Goal: Find specific page/section: Find specific page/section

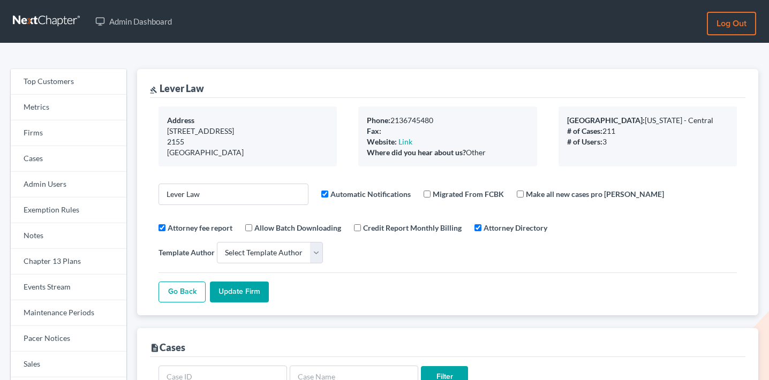
select select
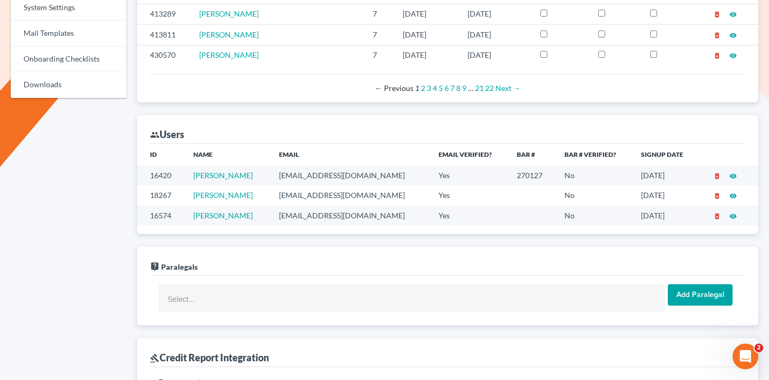
click at [298, 165] on td "[EMAIL_ADDRESS][DOMAIN_NAME]" at bounding box center [350, 175] width 160 height 20
copy td "[EMAIL_ADDRESS][DOMAIN_NAME]"
click at [314, 185] on td "[EMAIL_ADDRESS][DOMAIN_NAME]" at bounding box center [350, 195] width 160 height 20
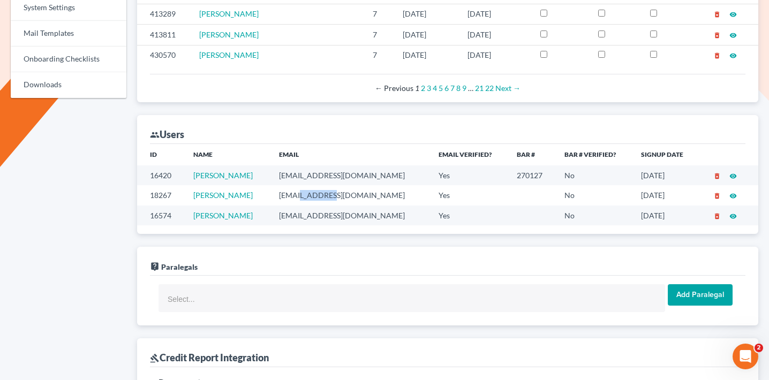
click at [314, 185] on td "[EMAIL_ADDRESS][DOMAIN_NAME]" at bounding box center [350, 195] width 160 height 20
copy td "[EMAIL_ADDRESS][DOMAIN_NAME]"
click at [317, 206] on td "sblever1@gmail.com" at bounding box center [350, 216] width 160 height 20
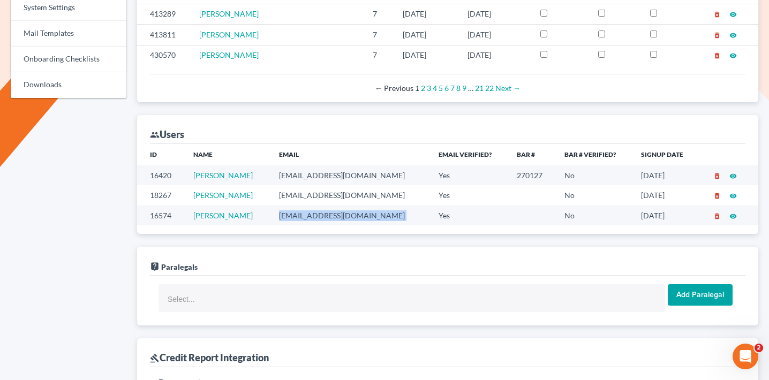
click at [317, 206] on td "sblever1@gmail.com" at bounding box center [350, 216] width 160 height 20
copy td "sblever1@gmail.com"
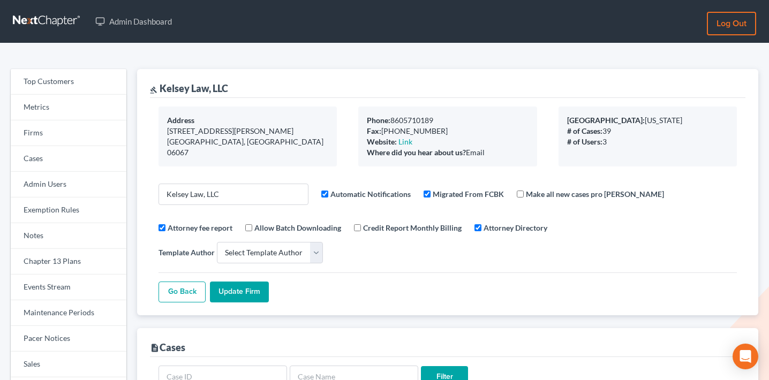
select select
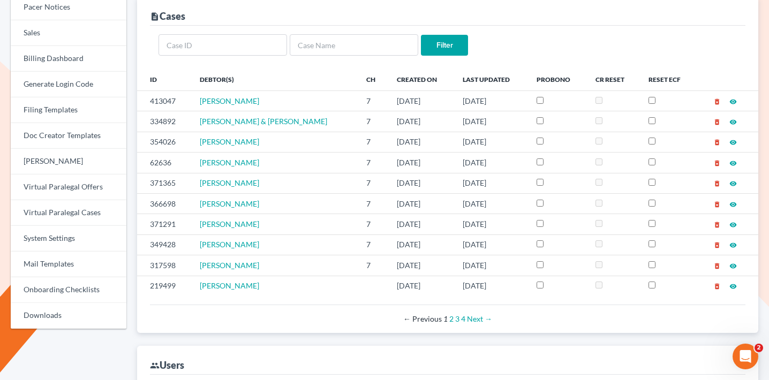
scroll to position [575, 0]
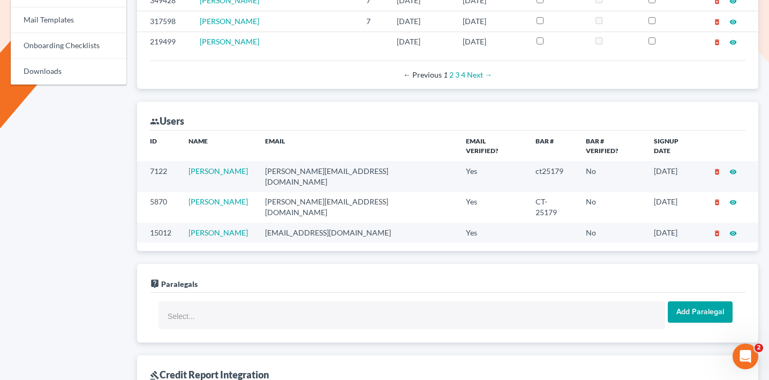
click at [316, 161] on td "lynne@kelseylawct.com" at bounding box center [356, 176] width 201 height 31
copy td "lynne@kelseylawct.com"
click at [323, 192] on td "sandra@kelseylawct.com" at bounding box center [356, 207] width 201 height 31
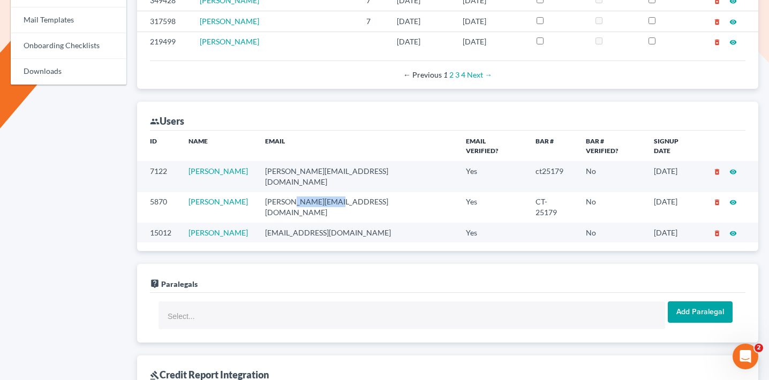
click at [323, 192] on td "sandra@kelseylawct.com" at bounding box center [356, 207] width 201 height 31
copy td "sandra@kelseylawct.com"
click at [318, 223] on td "staff@kelseylawct.com" at bounding box center [356, 233] width 201 height 20
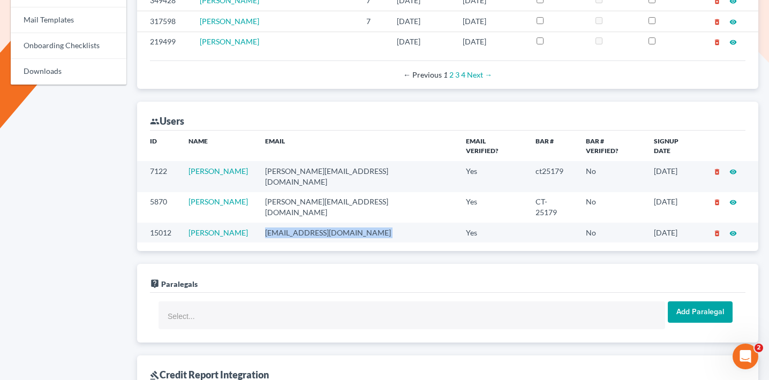
click at [318, 223] on td "staff@kelseylawct.com" at bounding box center [356, 233] width 201 height 20
copy td "staff@kelseylawct.com"
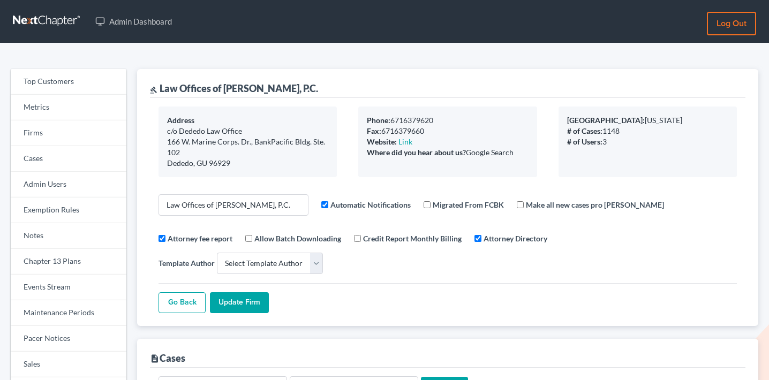
select select
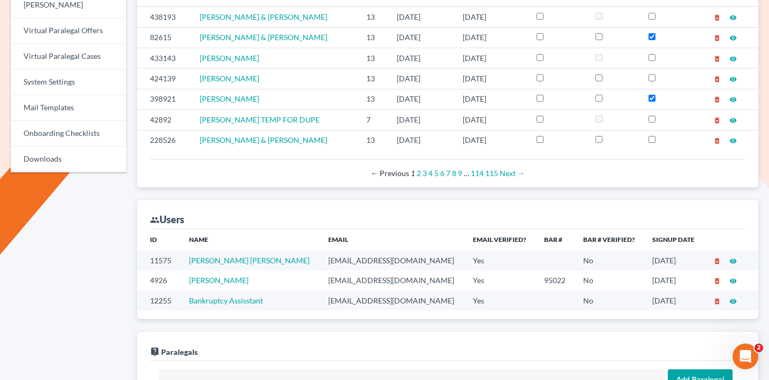
scroll to position [494, 0]
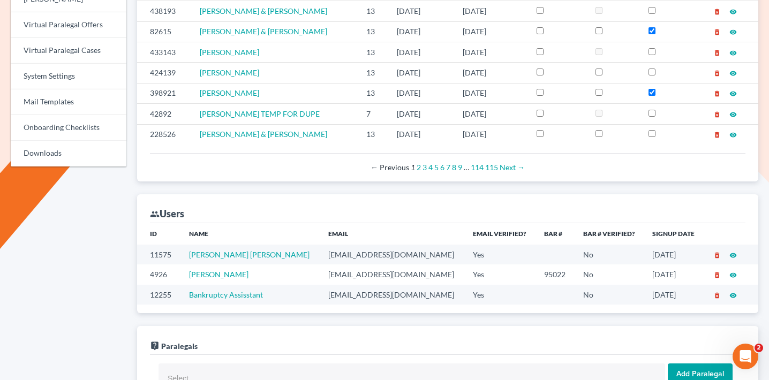
click at [324, 245] on td "intakespecialist@guamlegal.com" at bounding box center [392, 255] width 145 height 20
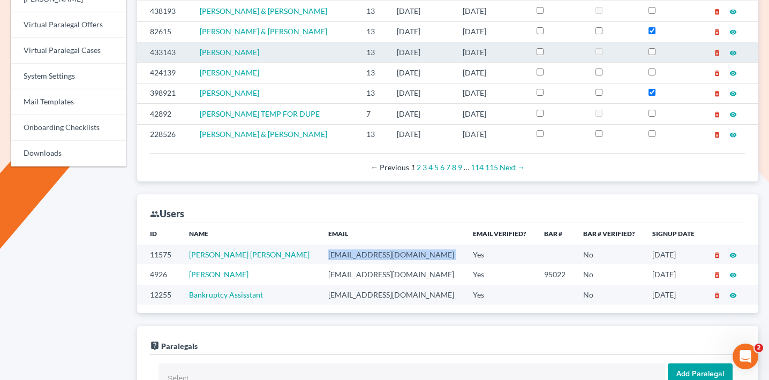
copy td "intakespecialist@guamlegal.com"
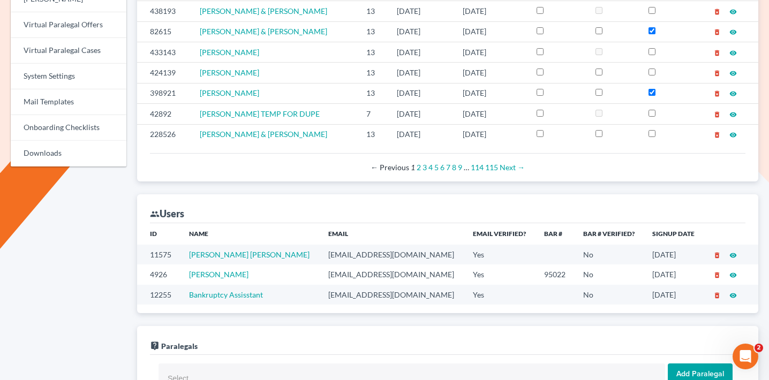
click at [341, 264] on td "markwilliams247@gmail.com" at bounding box center [392, 274] width 145 height 20
copy td "markwilliams247@gmail.com"
click at [353, 285] on td "asstcasemanager@guamlegal.com" at bounding box center [392, 295] width 145 height 20
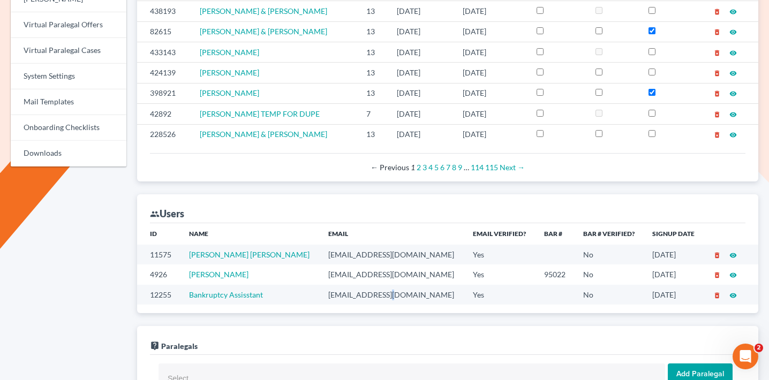
click at [353, 285] on td "asstcasemanager@guamlegal.com" at bounding box center [392, 295] width 145 height 20
copy td "asstcasemanager@guamlegal.com"
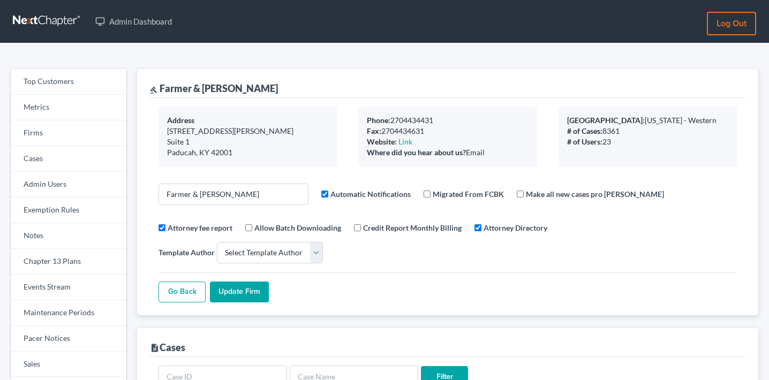
select select
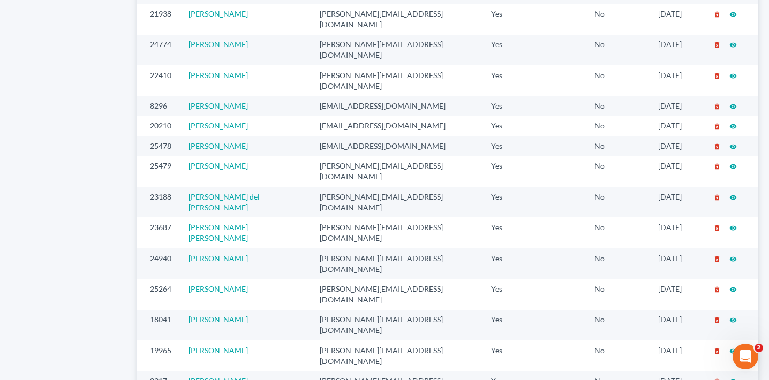
scroll to position [837, 0]
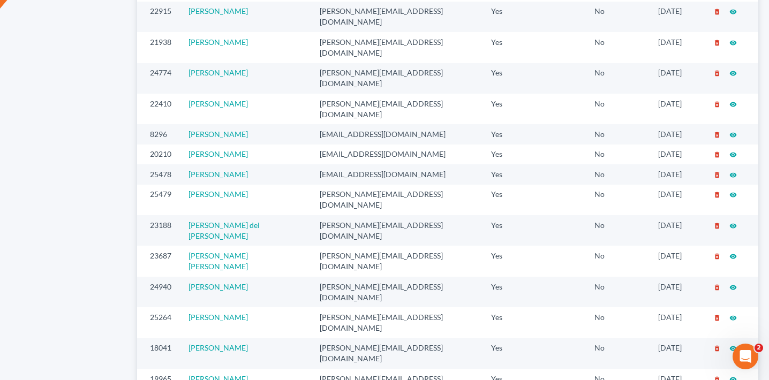
copy td "todd@farmerwright.com"
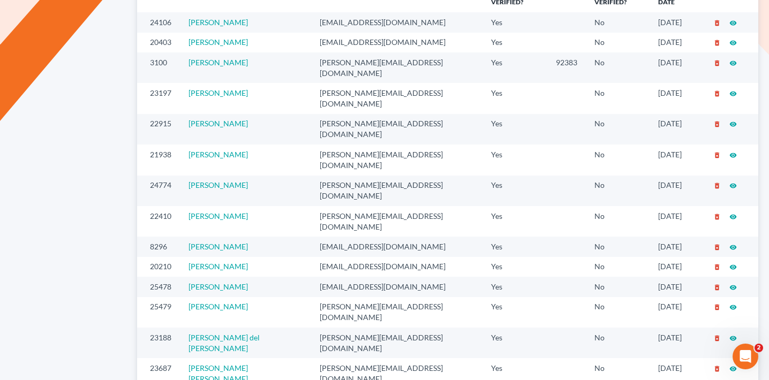
scroll to position [718, 0]
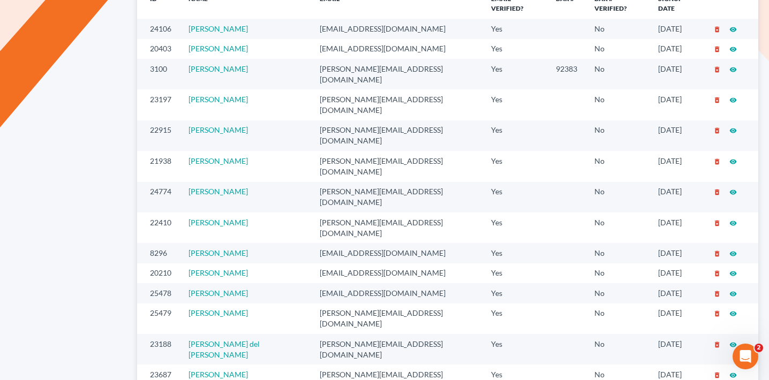
click at [361, 59] on td "sam@farmerwright.com" at bounding box center [397, 74] width 172 height 31
copy td "sam@farmerwright.com"
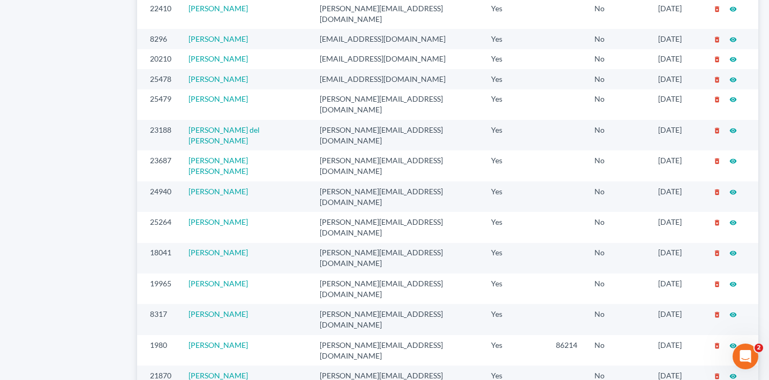
scroll to position [932, 0]
copy td "angel@farmerwright.com"
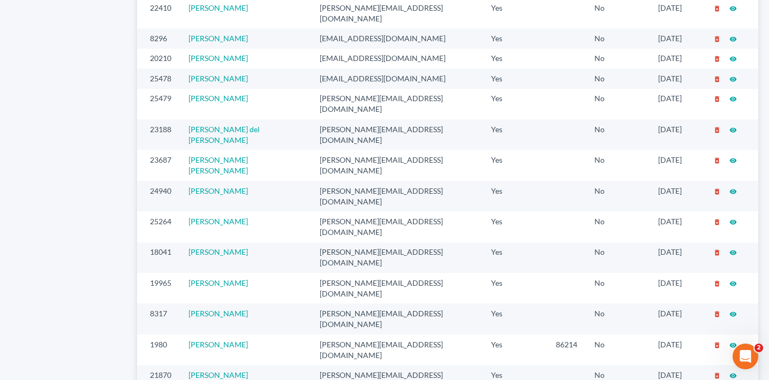
click at [322, 365] on td "gumaro@farmerwright.com" at bounding box center [397, 380] width 172 height 31
copy td "gumaro@farmerwright.com"
click at [335, 304] on td "rebecca@farmerwright.com" at bounding box center [397, 319] width 172 height 31
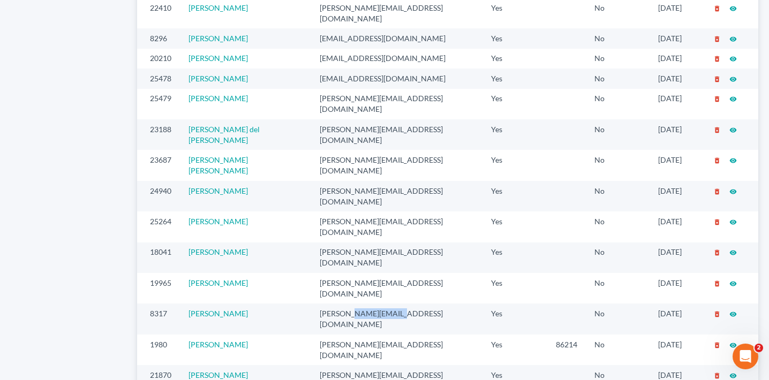
click at [335, 304] on td "[PERSON_NAME][EMAIL_ADDRESS][DOMAIN_NAME]" at bounding box center [397, 319] width 172 height 31
copy td "[PERSON_NAME][EMAIL_ADDRESS][DOMAIN_NAME]"
click at [331, 273] on td "[PERSON_NAME][EMAIL_ADDRESS][DOMAIN_NAME]" at bounding box center [397, 288] width 172 height 31
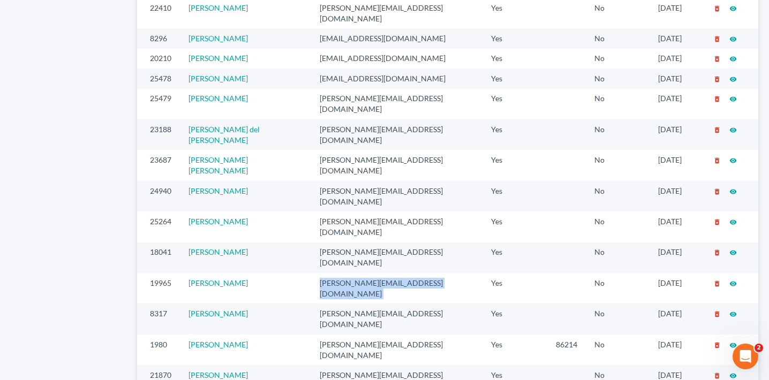
click at [331, 273] on td "[PERSON_NAME][EMAIL_ADDRESS][DOMAIN_NAME]" at bounding box center [397, 288] width 172 height 31
copy td "[PERSON_NAME][EMAIL_ADDRESS][DOMAIN_NAME]"
click at [354, 242] on td "[PERSON_NAME][EMAIL_ADDRESS][DOMAIN_NAME]" at bounding box center [397, 257] width 172 height 31
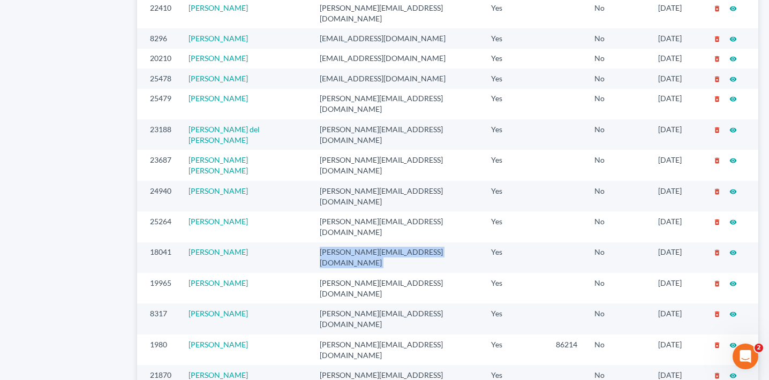
click at [354, 242] on td "[PERSON_NAME][EMAIL_ADDRESS][DOMAIN_NAME]" at bounding box center [397, 257] width 172 height 31
copy td "[PERSON_NAME][EMAIL_ADDRESS][DOMAIN_NAME]"
click at [323, 211] on td "[PERSON_NAME][EMAIL_ADDRESS][DOMAIN_NAME]" at bounding box center [397, 226] width 172 height 31
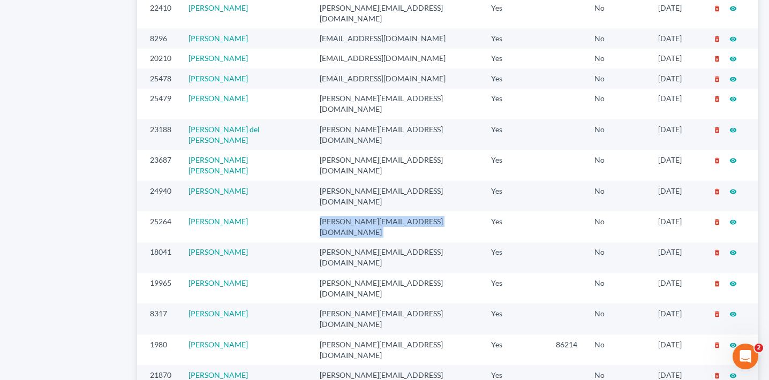
click at [323, 211] on td "[PERSON_NAME][EMAIL_ADDRESS][DOMAIN_NAME]" at bounding box center [397, 226] width 172 height 31
copy td "[PERSON_NAME][EMAIL_ADDRESS][DOMAIN_NAME]"
click at [337, 181] on td "[PERSON_NAME][EMAIL_ADDRESS][DOMAIN_NAME]" at bounding box center [397, 196] width 172 height 31
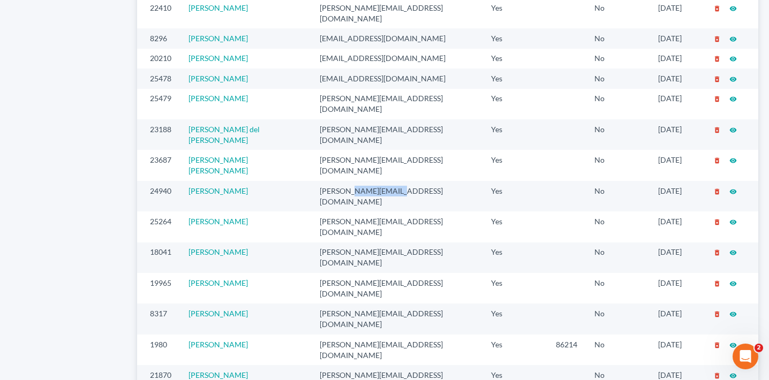
click at [337, 181] on td "[PERSON_NAME][EMAIL_ADDRESS][DOMAIN_NAME]" at bounding box center [397, 196] width 172 height 31
copy td "[PERSON_NAME][EMAIL_ADDRESS][DOMAIN_NAME]"
click at [335, 150] on td "jorger@farmerwright.com" at bounding box center [397, 165] width 172 height 31
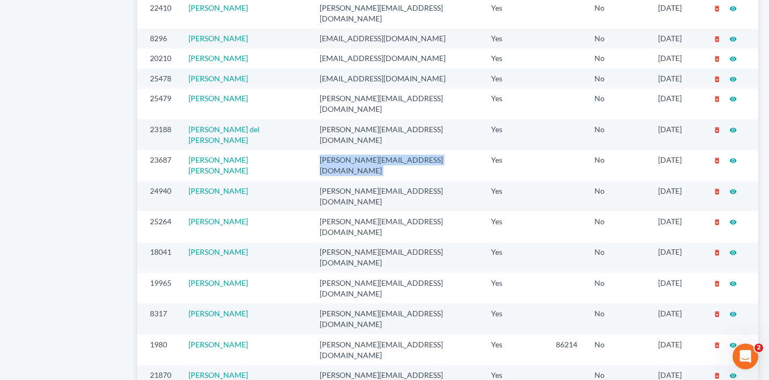
click at [335, 150] on td "jorger@farmerwright.com" at bounding box center [397, 165] width 172 height 31
copy td "jorger@farmerwright.com"
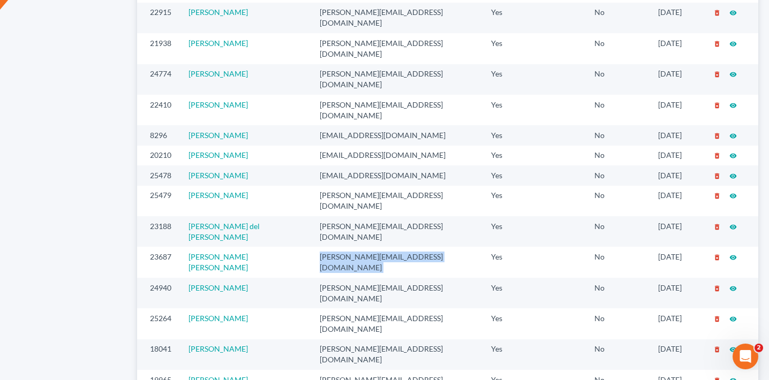
scroll to position [817, 0]
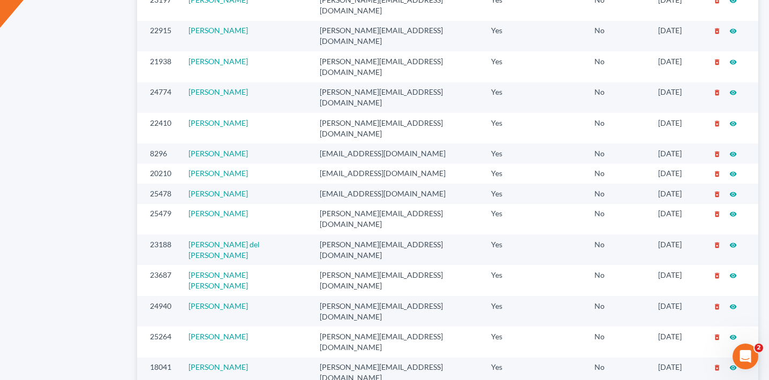
click at [331, 234] on td "alexandra@farmerwright.com" at bounding box center [397, 249] width 172 height 31
click at [353, 204] on td "joe@farmerwright.com" at bounding box center [397, 219] width 172 height 31
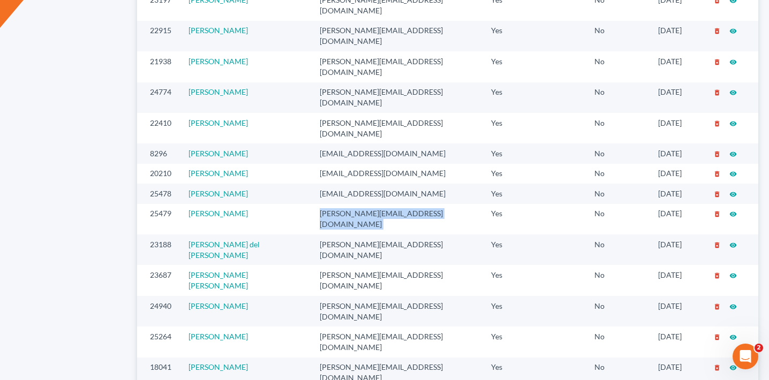
click at [353, 204] on td "joe@farmerwright.com" at bounding box center [397, 219] width 172 height 31
click at [344, 184] on td "zohodev@farmerwright.com" at bounding box center [397, 194] width 172 height 20
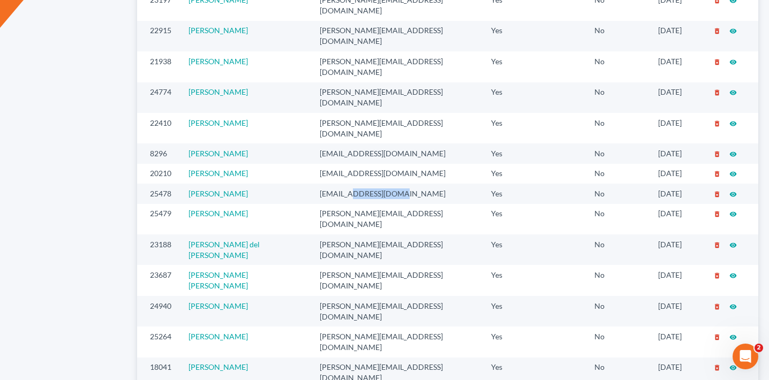
click at [344, 184] on td "zohodev@farmerwright.com" at bounding box center [397, 194] width 172 height 20
click at [319, 164] on td "sgroft@farmerwright.com" at bounding box center [397, 174] width 172 height 20
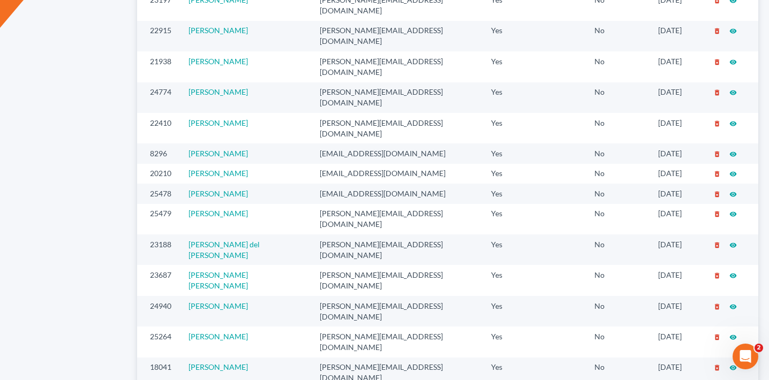
click at [340, 143] on td "dblondie1230@yahoo.com" at bounding box center [397, 153] width 172 height 20
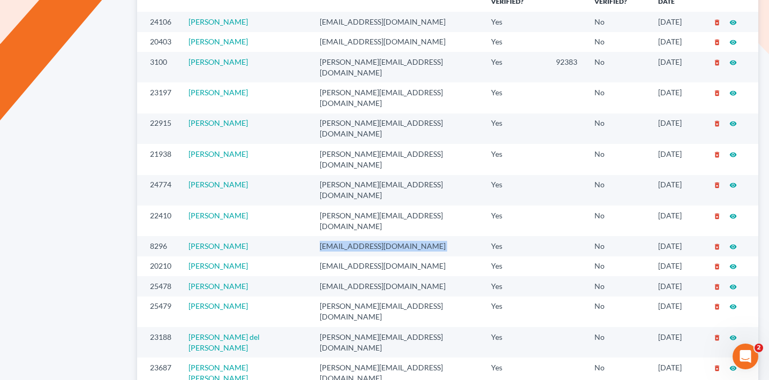
scroll to position [707, 0]
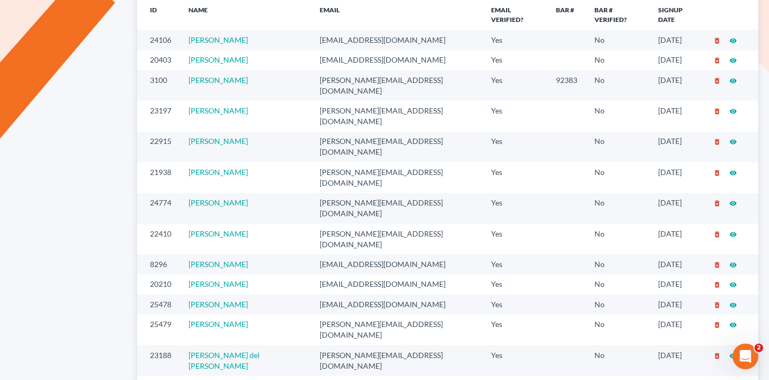
click at [335, 224] on td "roberto@farmerwright.com" at bounding box center [397, 239] width 172 height 31
click at [329, 193] on td "michelangelo@farmerwright.com" at bounding box center [397, 208] width 172 height 31
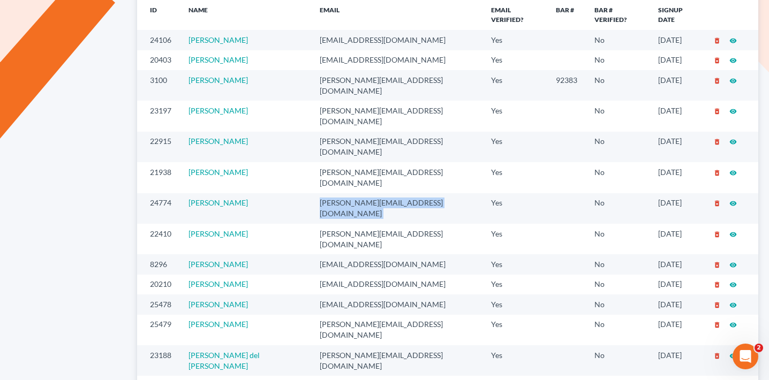
click at [329, 193] on td "michelangelo@farmerwright.com" at bounding box center [397, 208] width 172 height 31
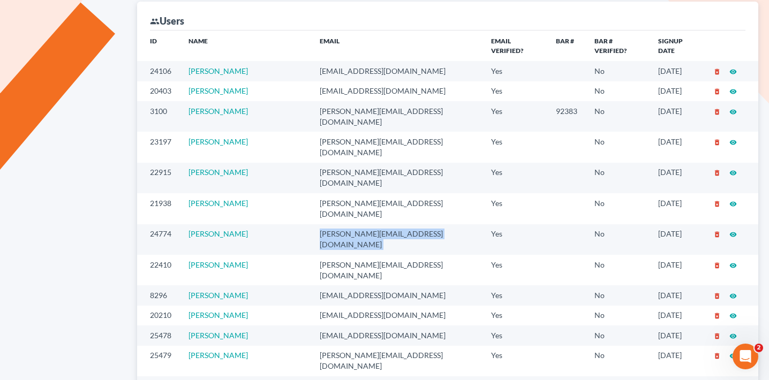
scroll to position [647, 0]
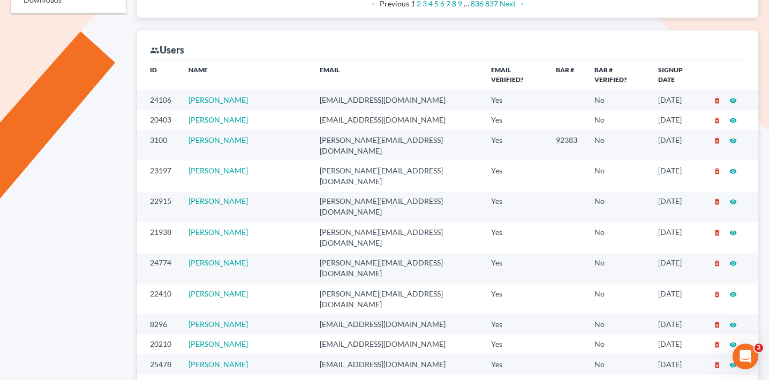
click at [342, 222] on td "emilio@farmerwright.com" at bounding box center [397, 237] width 172 height 31
click at [339, 192] on td "tina@farmerwright.com" at bounding box center [397, 207] width 172 height 31
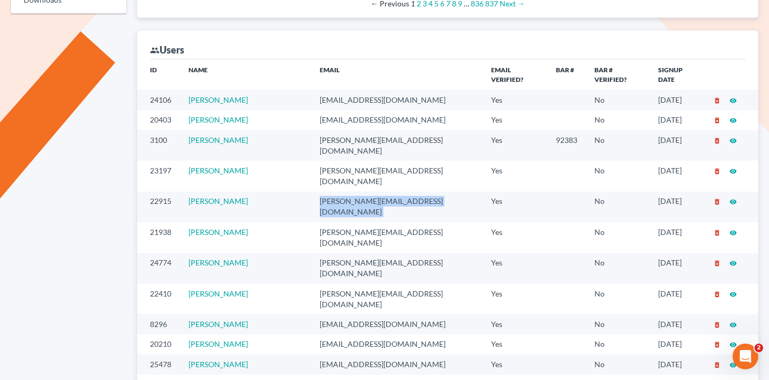
click at [339, 192] on td "tina@farmerwright.com" at bounding box center [397, 207] width 172 height 31
click at [327, 161] on td "elizabeth@farmerwright.com" at bounding box center [397, 176] width 172 height 31
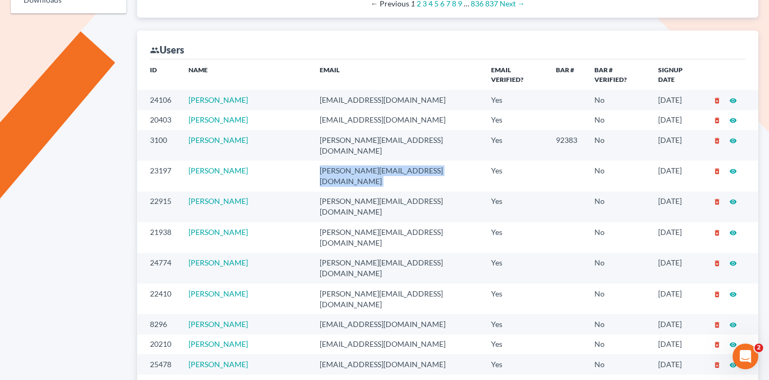
click at [327, 161] on td "elizabeth@farmerwright.com" at bounding box center [397, 176] width 172 height 31
click at [331, 130] on td "sam@farmerwright.com" at bounding box center [397, 145] width 172 height 31
click at [335, 110] on td "oscarf@farmerwright.com" at bounding box center [397, 120] width 172 height 20
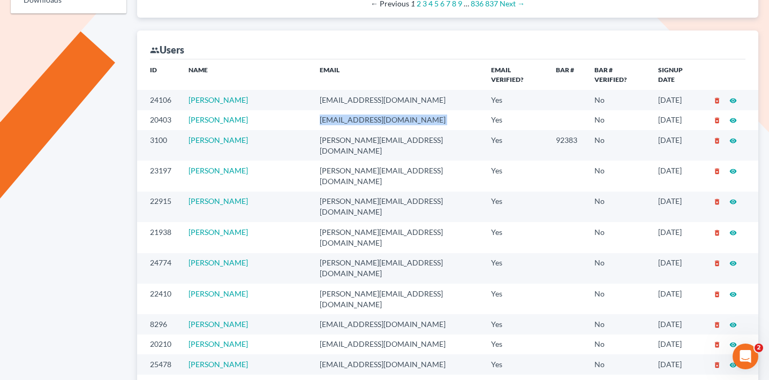
click at [335, 110] on td "oscarf@farmerwright.com" at bounding box center [397, 120] width 172 height 20
click at [340, 90] on td "clair@farmerwright.com" at bounding box center [397, 100] width 172 height 20
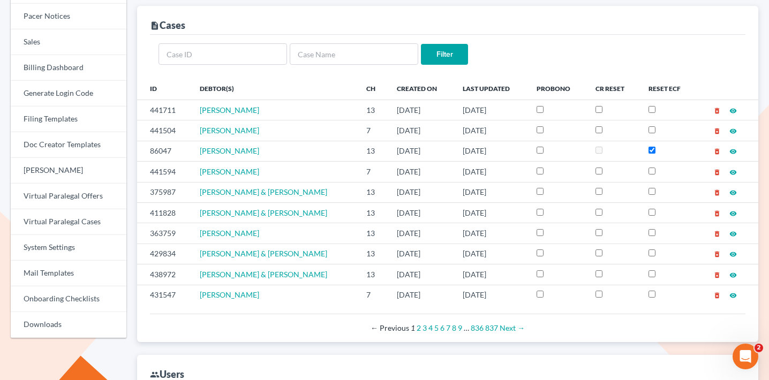
scroll to position [256, 0]
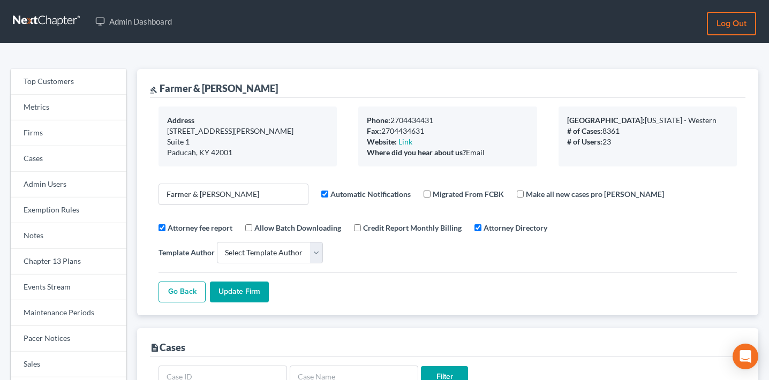
select select
click at [69, 138] on link "Firms" at bounding box center [69, 133] width 116 height 26
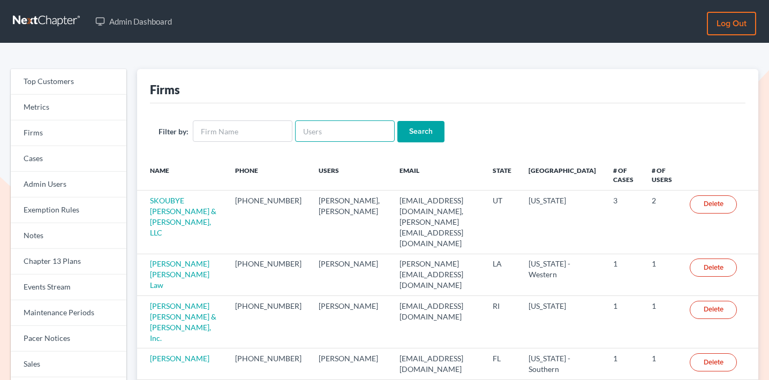
click at [330, 132] on input "text" at bounding box center [345, 130] width 100 height 21
paste input "[PERSON_NAME][EMAIL_ADDRESS][DOMAIN_NAME]"
type input "christopher@jenningsandmesser.com"
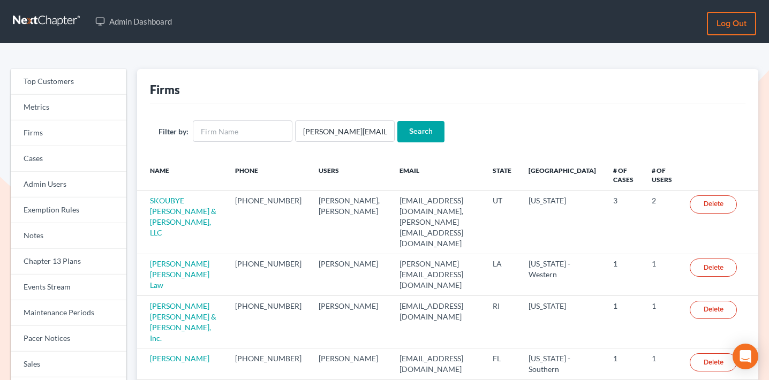
click at [414, 134] on input "Search" at bounding box center [420, 131] width 47 height 21
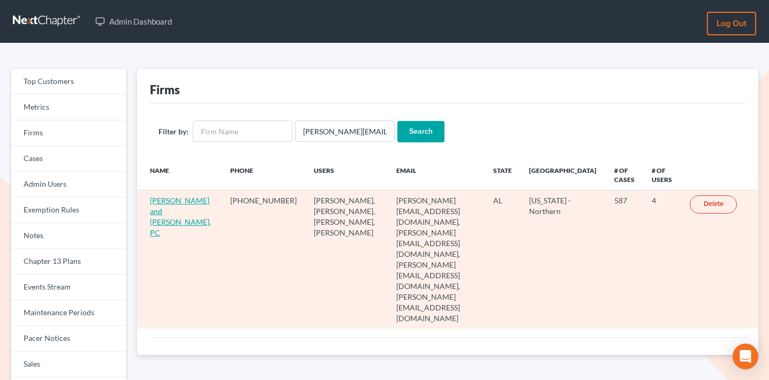
click at [164, 201] on link "[PERSON_NAME] and [PERSON_NAME], PC" at bounding box center [180, 216] width 61 height 41
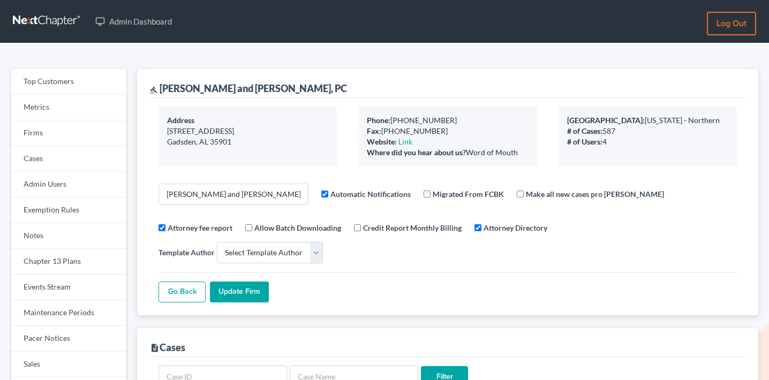
select select
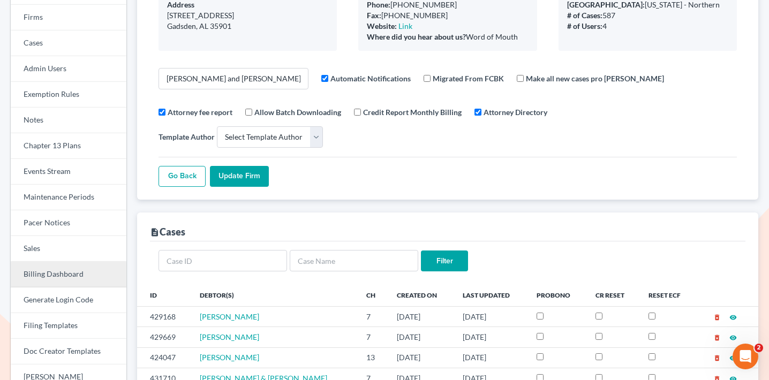
click at [47, 277] on link "Billing Dashboard" at bounding box center [69, 275] width 116 height 26
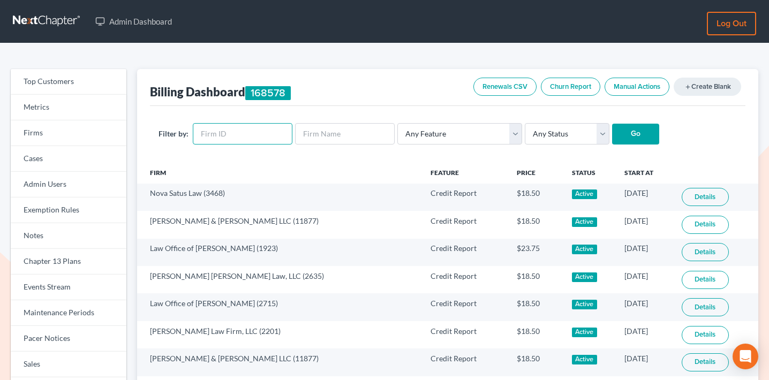
click at [238, 133] on input "text" at bounding box center [243, 133] width 100 height 21
paste input "11230"
type input "11230"
click at [625, 136] on input "Go" at bounding box center [635, 134] width 47 height 21
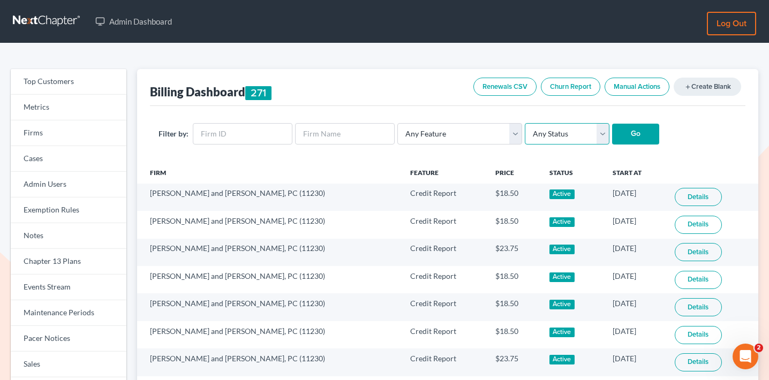
click at [555, 134] on select "Any Status Active Inactive Pending Expired Error Pending Charges" at bounding box center [567, 133] width 85 height 21
select select "active"
click at [525, 123] on select "Any Status Active Inactive Pending Expired Error Pending Charges" at bounding box center [567, 133] width 85 height 21
click at [237, 130] on input "text" at bounding box center [243, 133] width 100 height 21
paste input "11230"
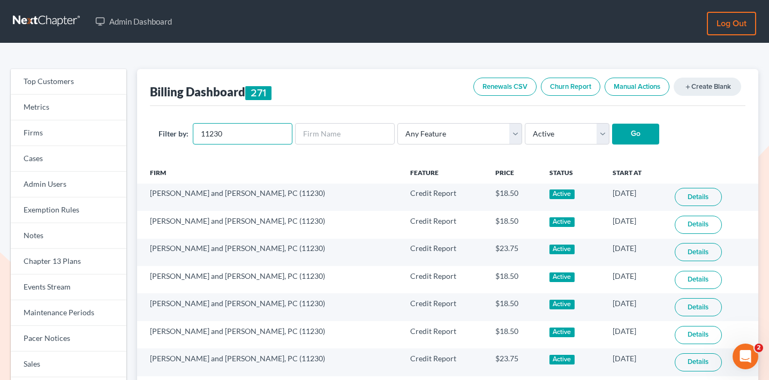
type input "11230"
click at [612, 124] on input "Go" at bounding box center [635, 134] width 47 height 21
select select "active"
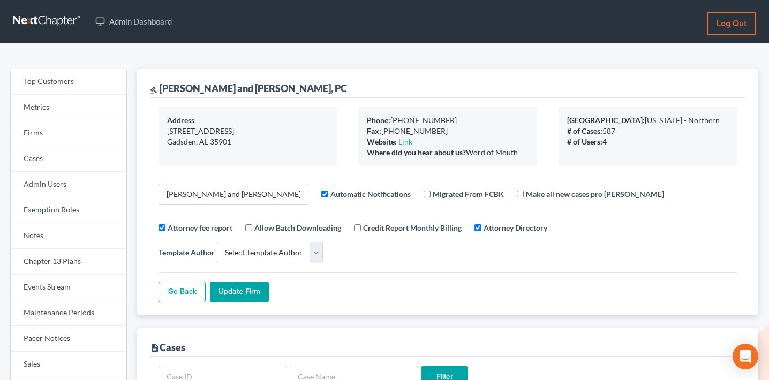
select select
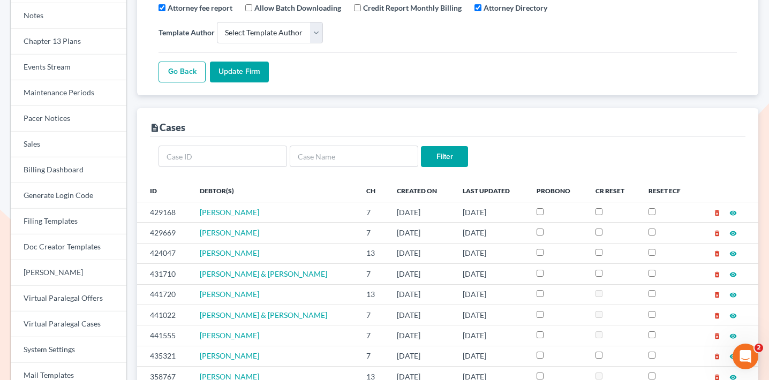
scroll to position [223, 0]
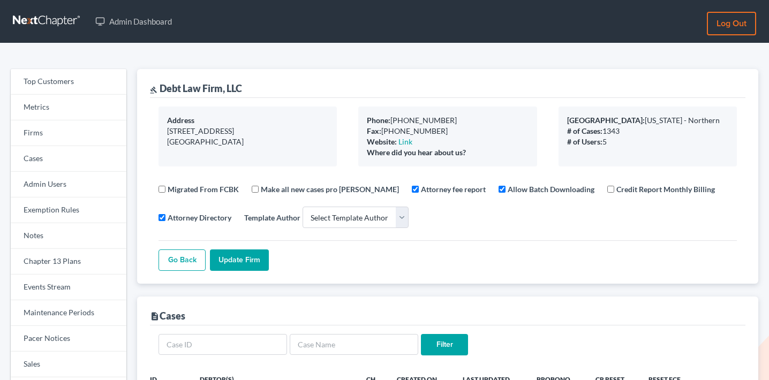
select select
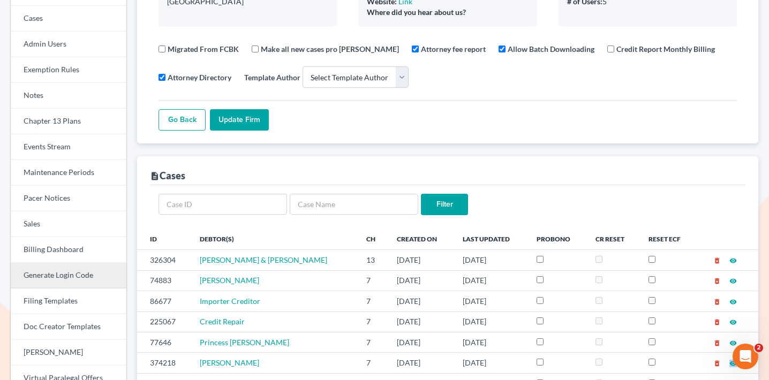
scroll to position [74, 0]
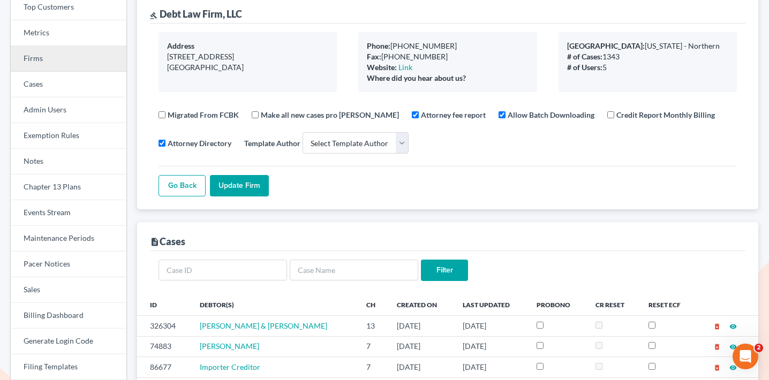
click at [76, 64] on link "Firms" at bounding box center [69, 59] width 116 height 26
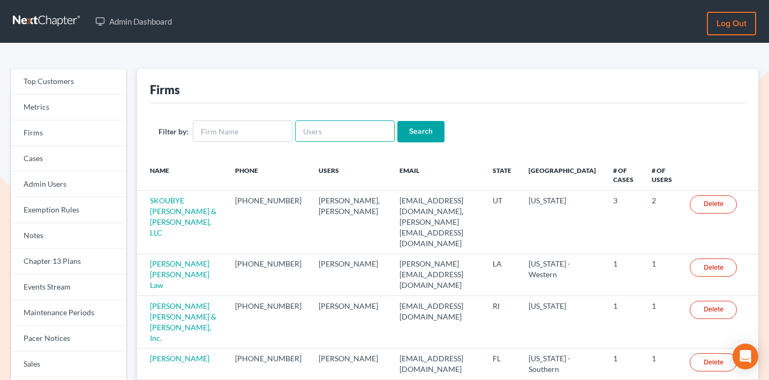
click at [354, 123] on input "text" at bounding box center [345, 130] width 100 height 21
paste input "anacker@sgsllc.com"
type input "anacker@sgsllc.com"
click at [413, 130] on input "Search" at bounding box center [420, 131] width 47 height 21
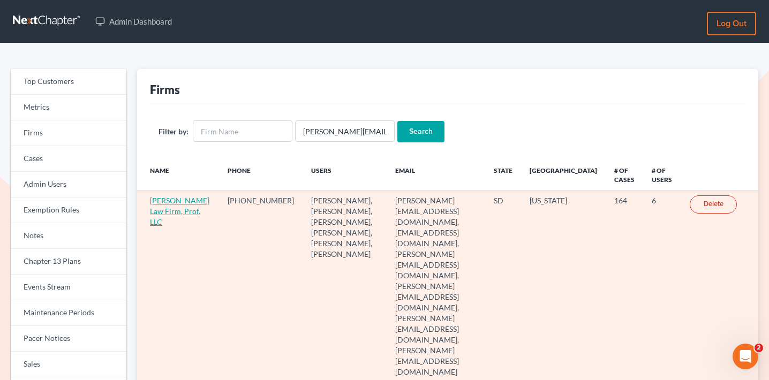
click at [169, 213] on link "[PERSON_NAME] Law Firm, Prof. LLC" at bounding box center [179, 211] width 59 height 31
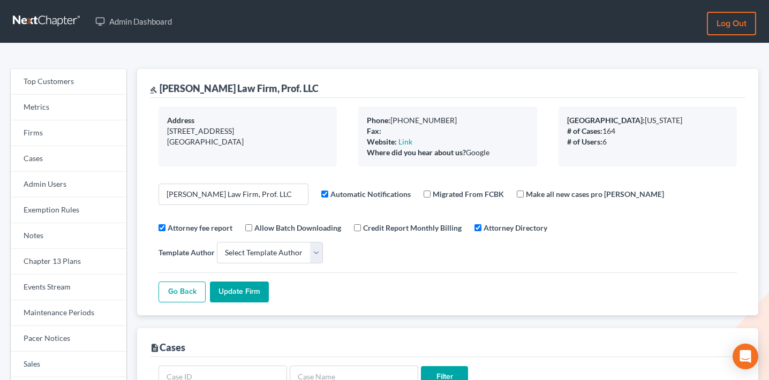
select select
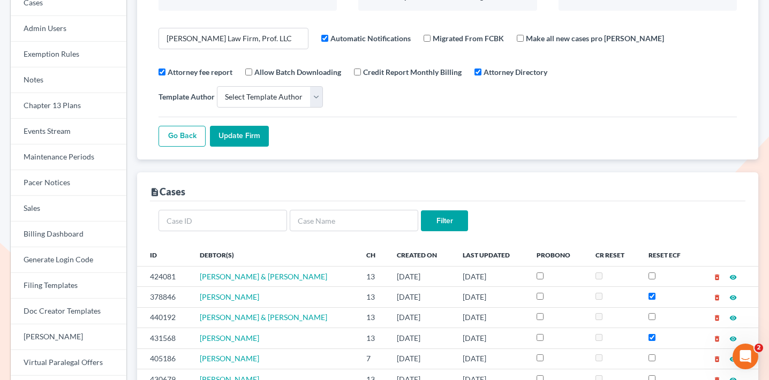
scroll to position [180, 0]
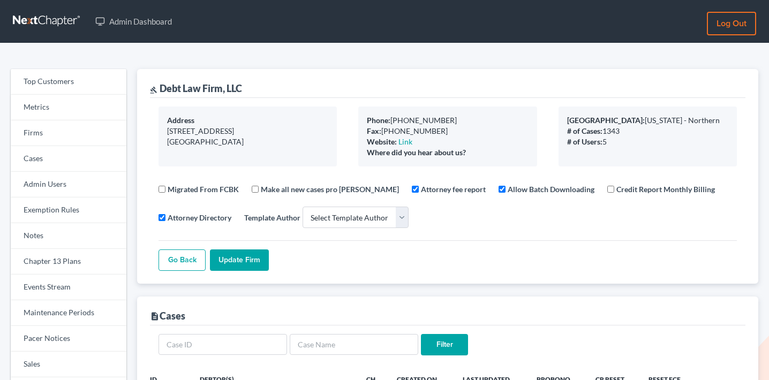
select select
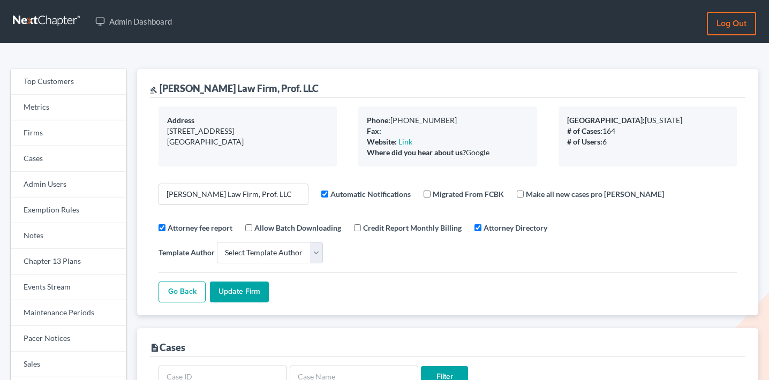
select select
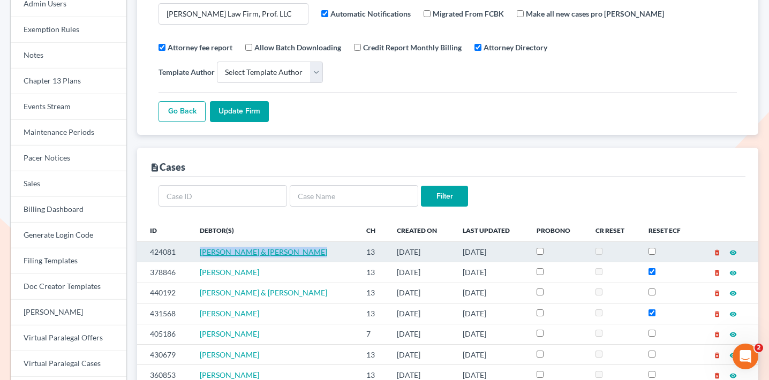
drag, startPoint x: 314, startPoint y: 229, endPoint x: 203, endPoint y: 227, distance: 110.8
click at [203, 241] on td "Bradley Ostbye & Cindi Ostbye" at bounding box center [274, 251] width 166 height 20
copy span "Bradley Ostbye & Cindi Ostbye"
